Goal: Task Accomplishment & Management: Use online tool/utility

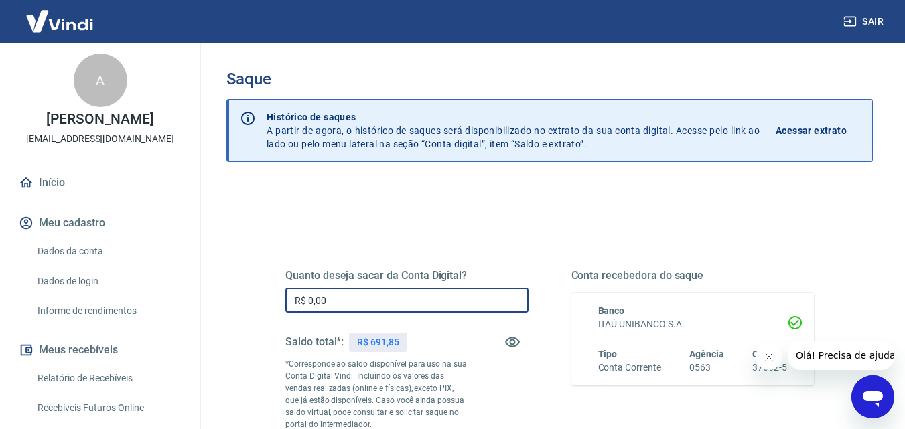
click at [410, 292] on input "R$ 0,00" at bounding box center [406, 300] width 243 height 25
click at [409, 292] on input "R$ 0,00" at bounding box center [406, 300] width 243 height 25
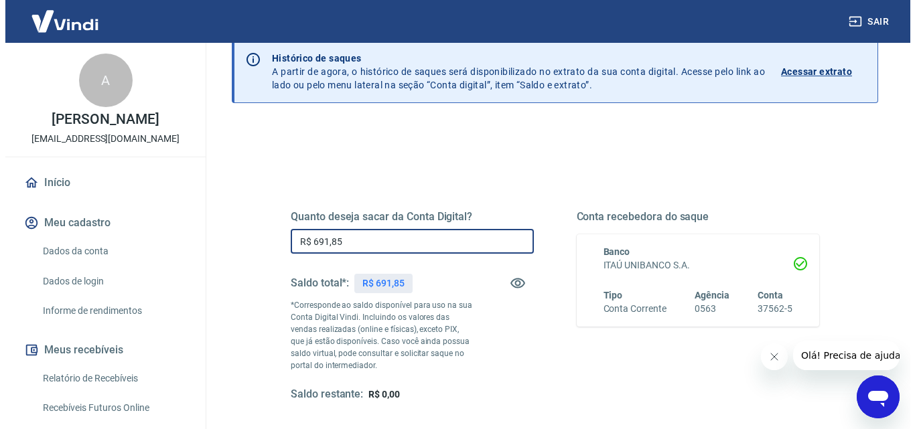
scroll to position [201, 0]
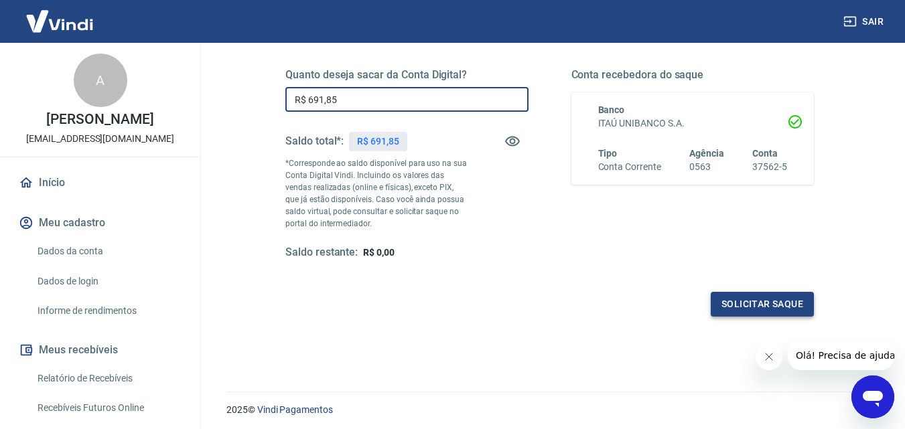
type input "R$ 691,85"
click at [761, 306] on button "Solicitar saque" at bounding box center [761, 304] width 103 height 25
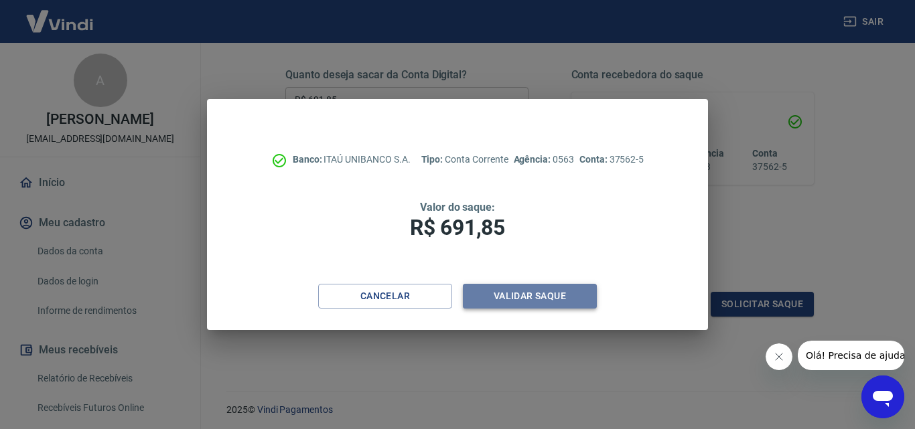
click at [518, 296] on button "Validar saque" at bounding box center [530, 296] width 134 height 25
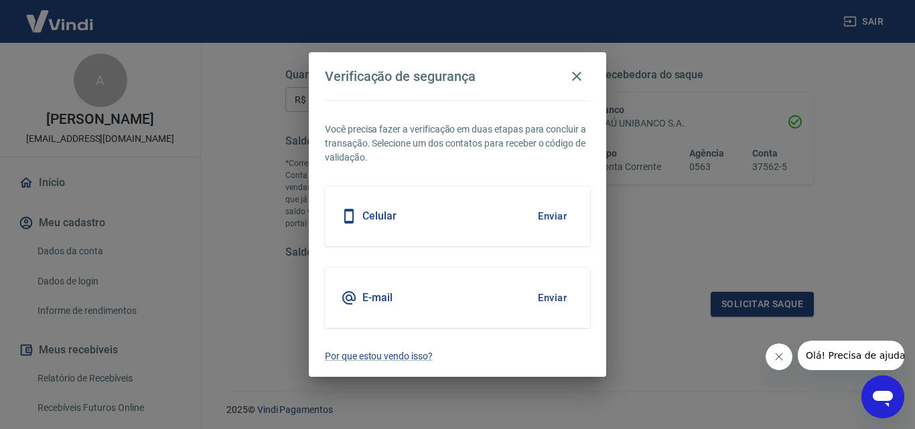
click at [556, 214] on button "Enviar" at bounding box center [552, 216] width 44 height 28
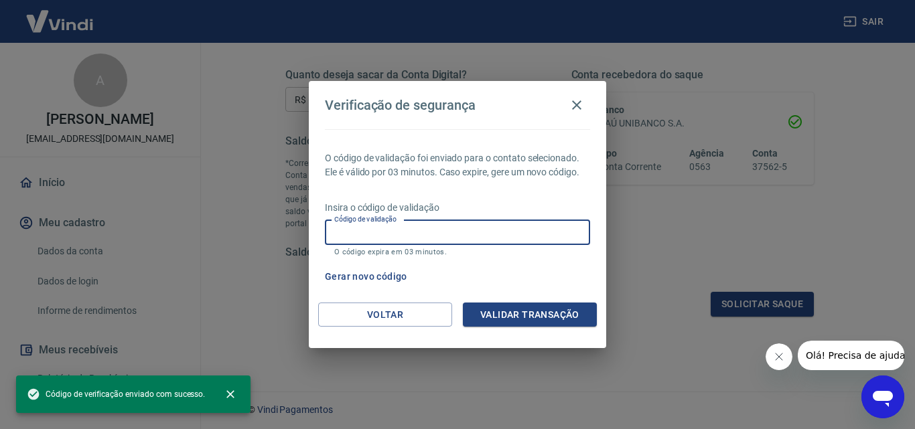
click at [453, 226] on input "Código de validação" at bounding box center [457, 232] width 265 height 25
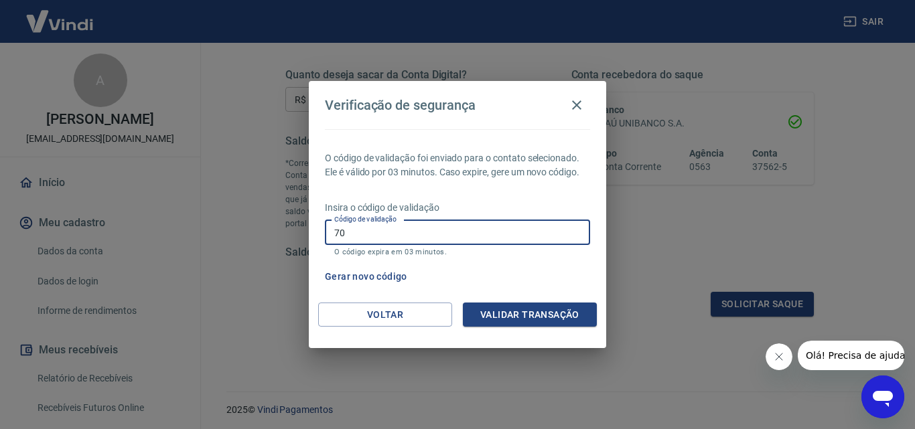
type input "7"
type input "407986"
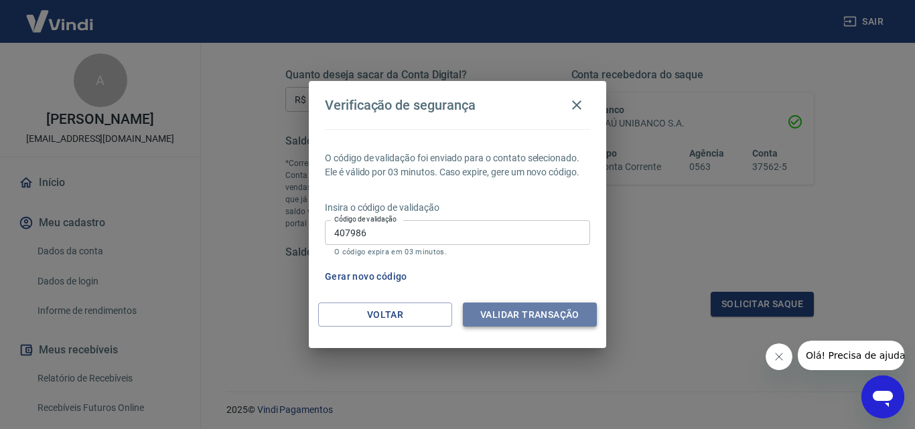
click at [514, 313] on button "Validar transação" at bounding box center [530, 315] width 134 height 25
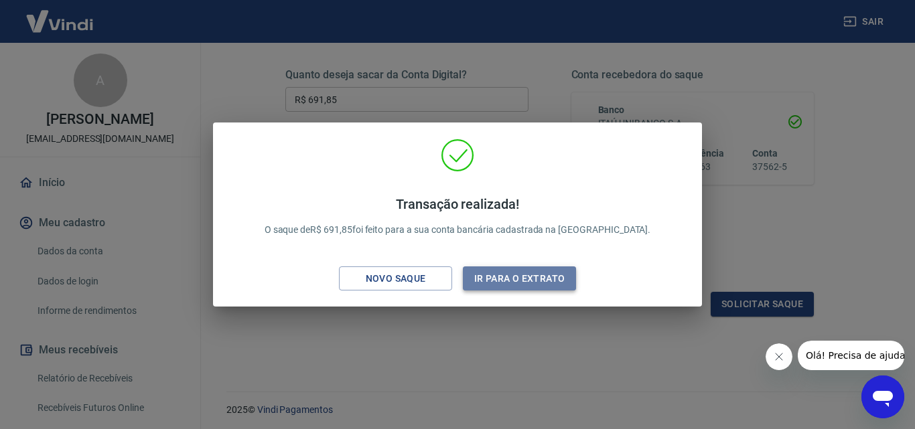
click at [504, 270] on button "Ir para o extrato" at bounding box center [519, 279] width 113 height 25
